Goal: Transaction & Acquisition: Subscribe to service/newsletter

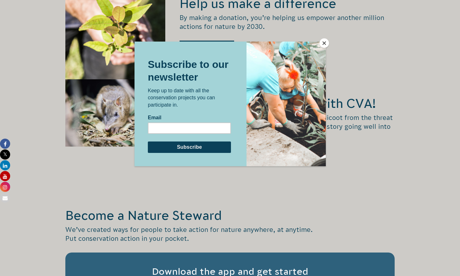
scroll to position [933, 0]
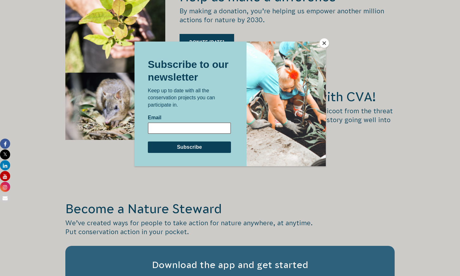
click at [210, 128] on input "Email" at bounding box center [189, 127] width 83 height 11
type input "meilingtheme@gmail.com"
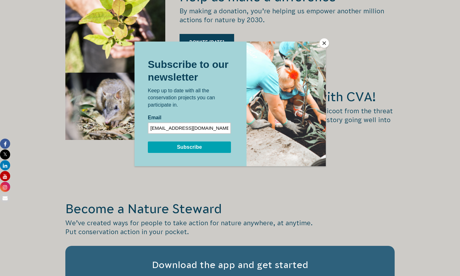
click at [195, 146] on input "Subscribe" at bounding box center [189, 146] width 83 height 11
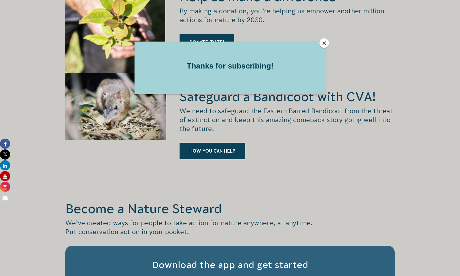
click at [324, 42] on button "Close" at bounding box center [325, 43] width 10 height 10
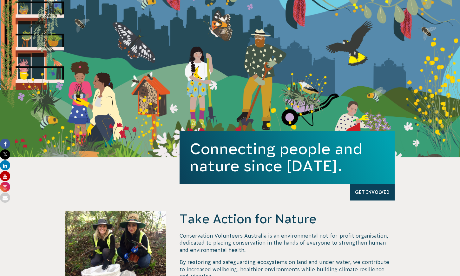
scroll to position [0, 0]
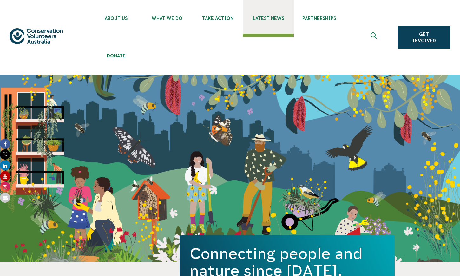
click at [265, 17] on span "Latest News" at bounding box center [268, 18] width 51 height 5
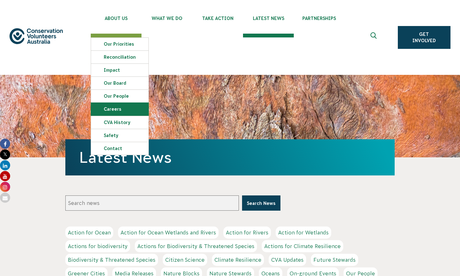
click at [116, 109] on link "Careers" at bounding box center [119, 109] width 57 height 13
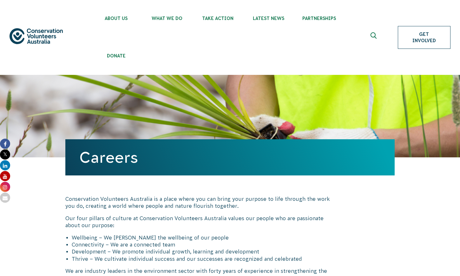
click at [421, 38] on link "Get Involved" at bounding box center [424, 37] width 53 height 23
